Goal: Task Accomplishment & Management: Complete application form

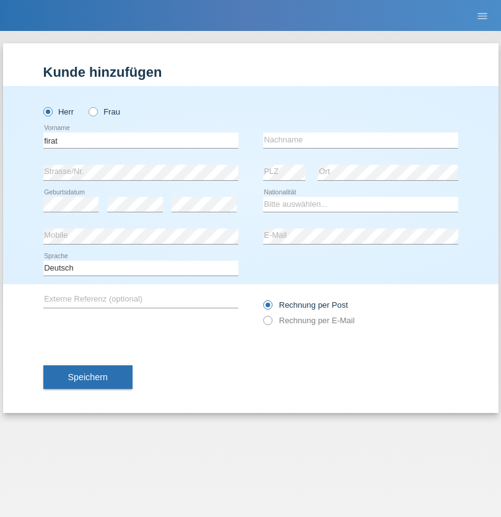
type input "firat"
click at [361, 140] on input "text" at bounding box center [360, 140] width 195 height 15
type input "kara"
select select "CH"
radio input "true"
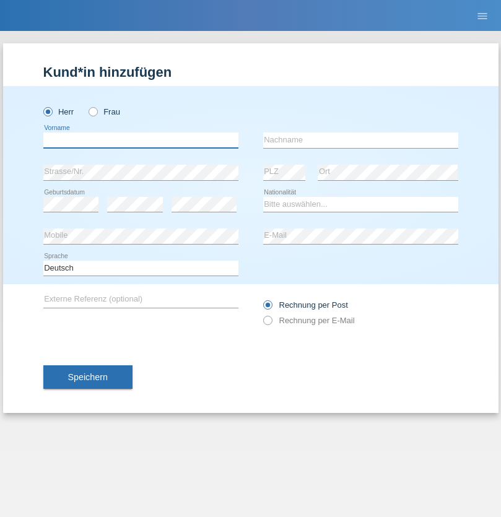
click at [141, 140] on input "text" at bounding box center [140, 140] width 195 height 15
type input "Flückiger"
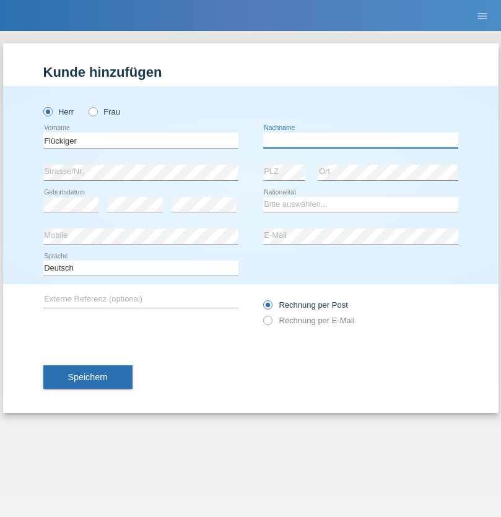
click at [361, 140] on input "text" at bounding box center [360, 140] width 195 height 15
type input "Andreas"
select select "CH"
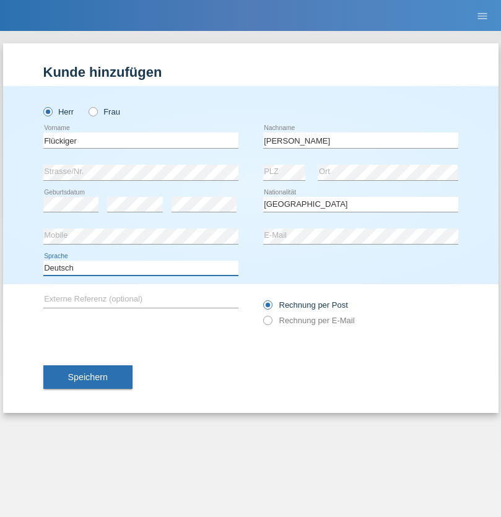
select select "en"
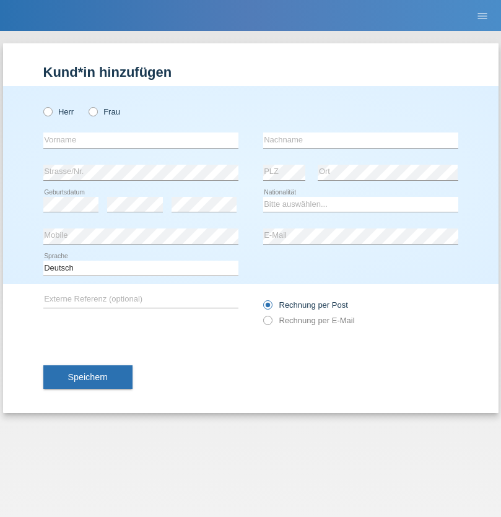
radio input "true"
click at [141, 140] on input "text" at bounding box center [140, 140] width 195 height 15
type input "Anett"
click at [361, 140] on input "text" at bounding box center [360, 140] width 195 height 15
type input "Tanner"
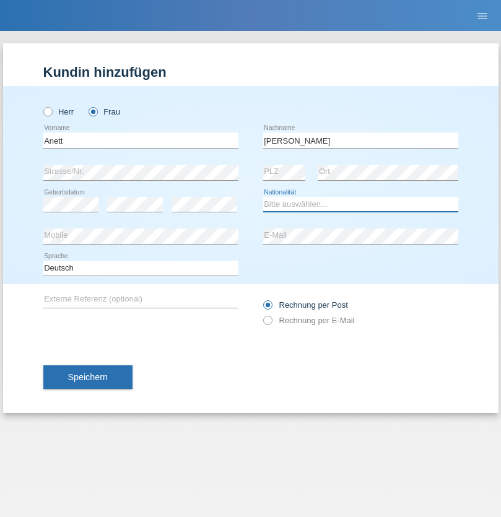
select select "HU"
select select "C"
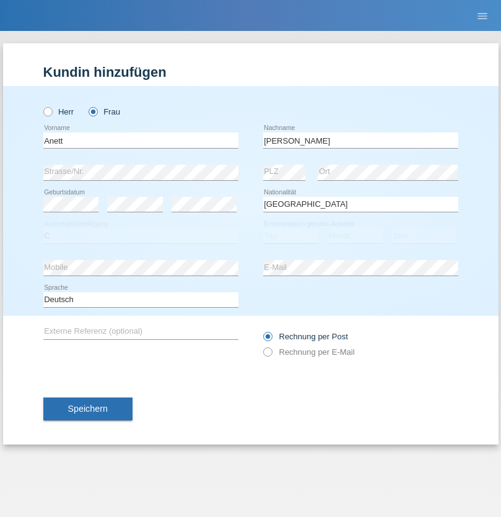
select select "03"
select select "09"
select select "2021"
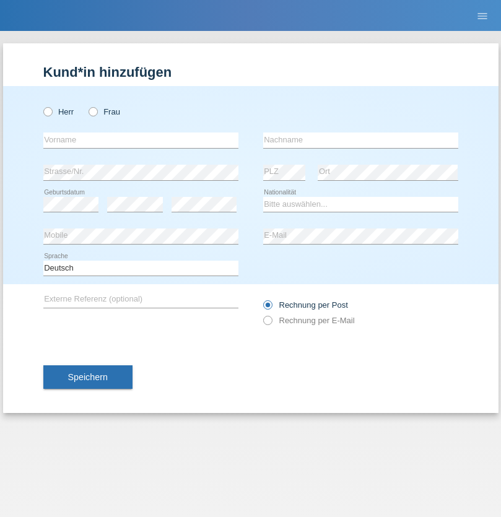
radio input "true"
click at [141, 140] on input "text" at bounding box center [140, 140] width 195 height 15
type input "Tanja"
click at [361, 140] on input "text" at bounding box center [360, 140] width 195 height 15
type input "Hirsiger"
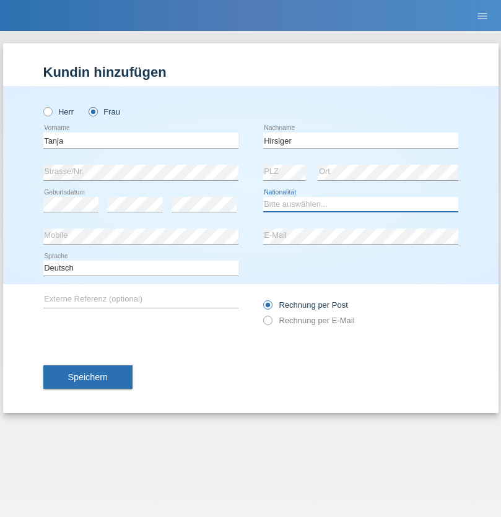
select select "CH"
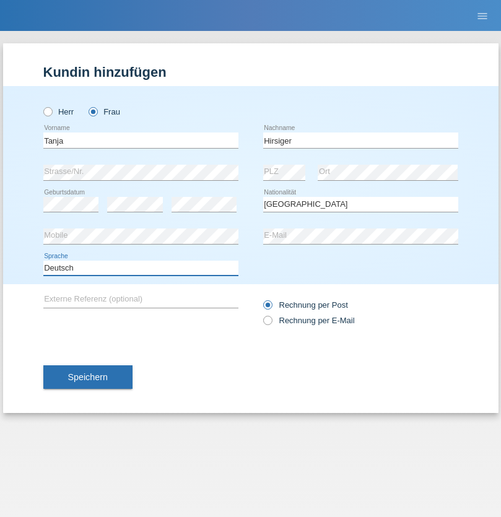
select select "en"
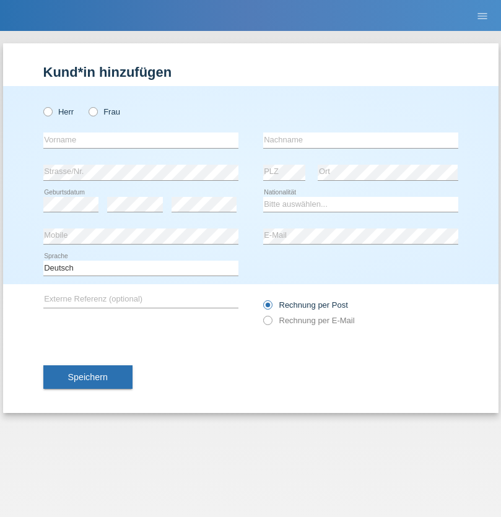
radio input "true"
click at [141, 140] on input "text" at bounding box center [140, 140] width 195 height 15
type input "Ketty"
click at [361, 140] on input "text" at bounding box center [360, 140] width 195 height 15
type input "Kalupnath"
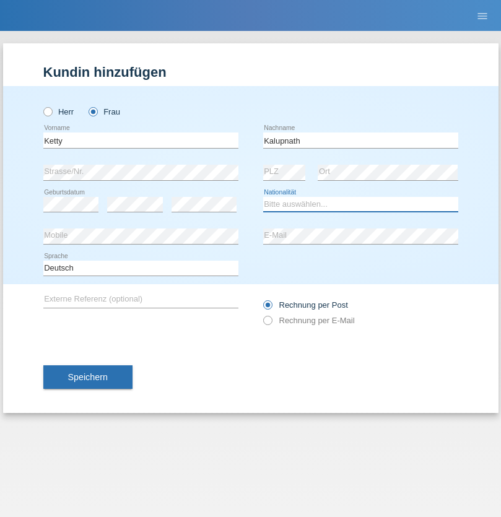
select select "CH"
